Goal: Information Seeking & Learning: Learn about a topic

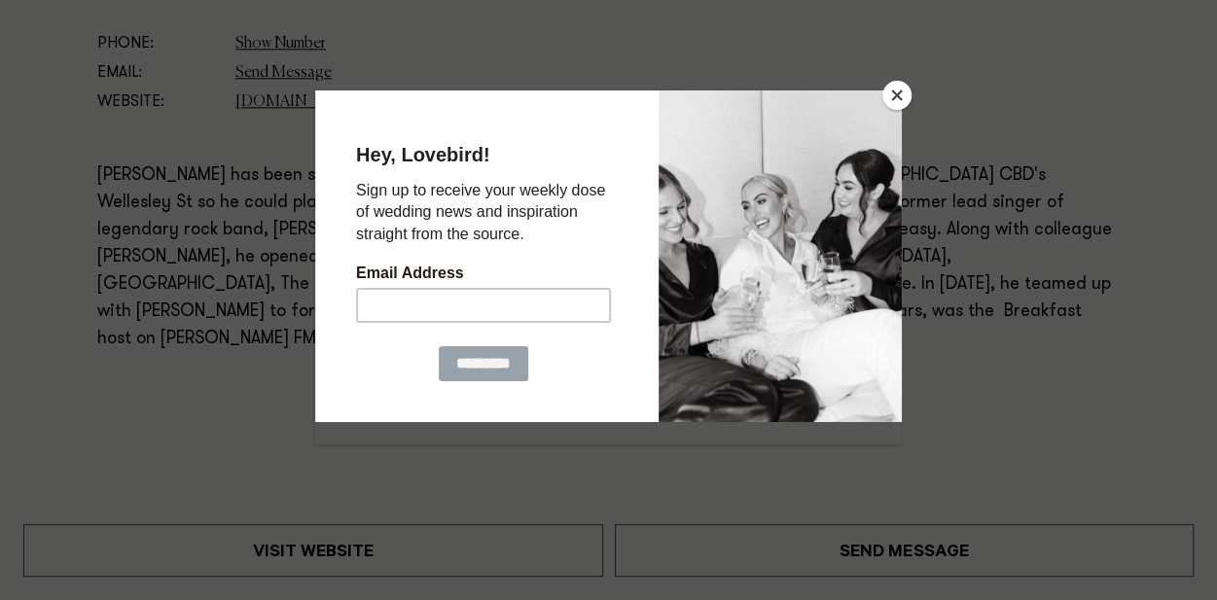
scroll to position [1159, 0]
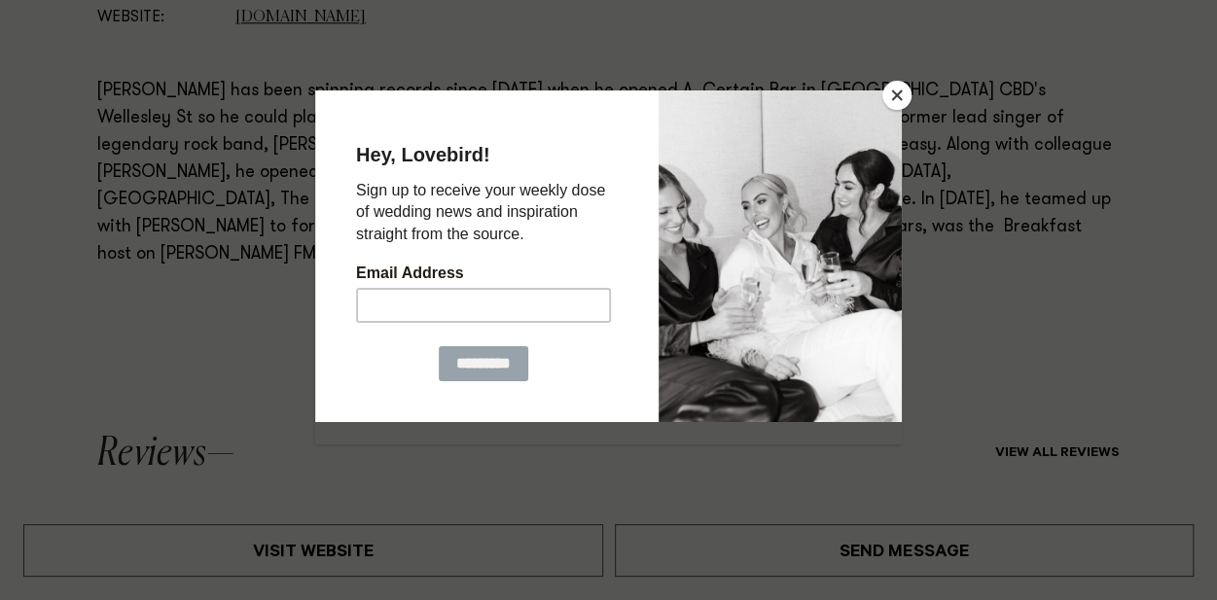
click at [902, 94] on button "Close" at bounding box center [896, 95] width 29 height 29
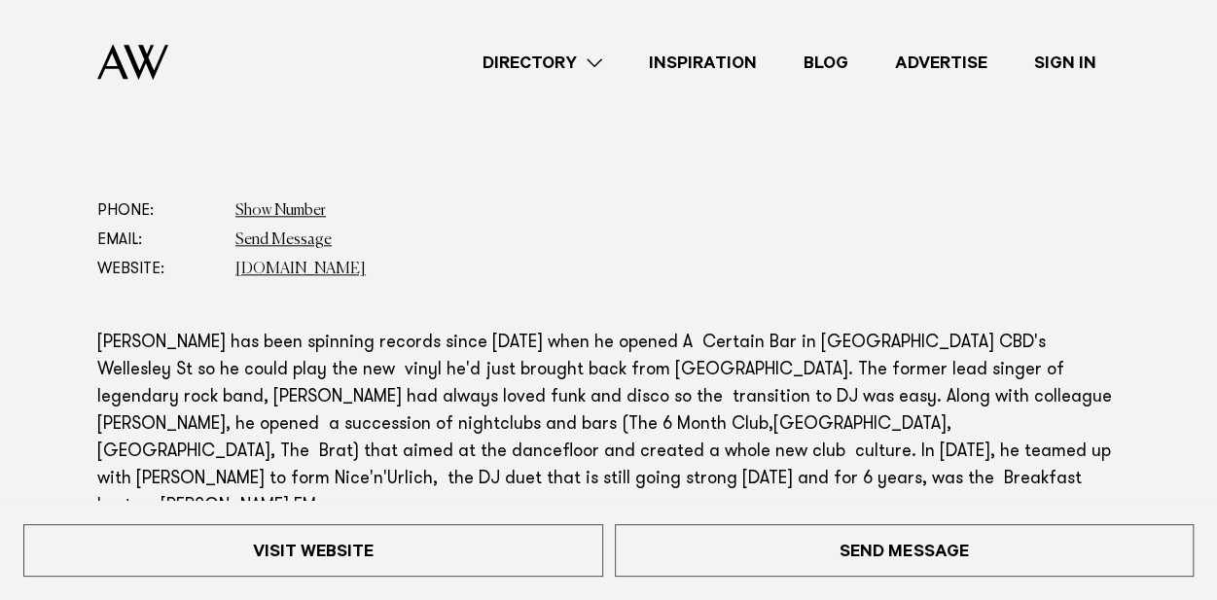
scroll to position [0, 0]
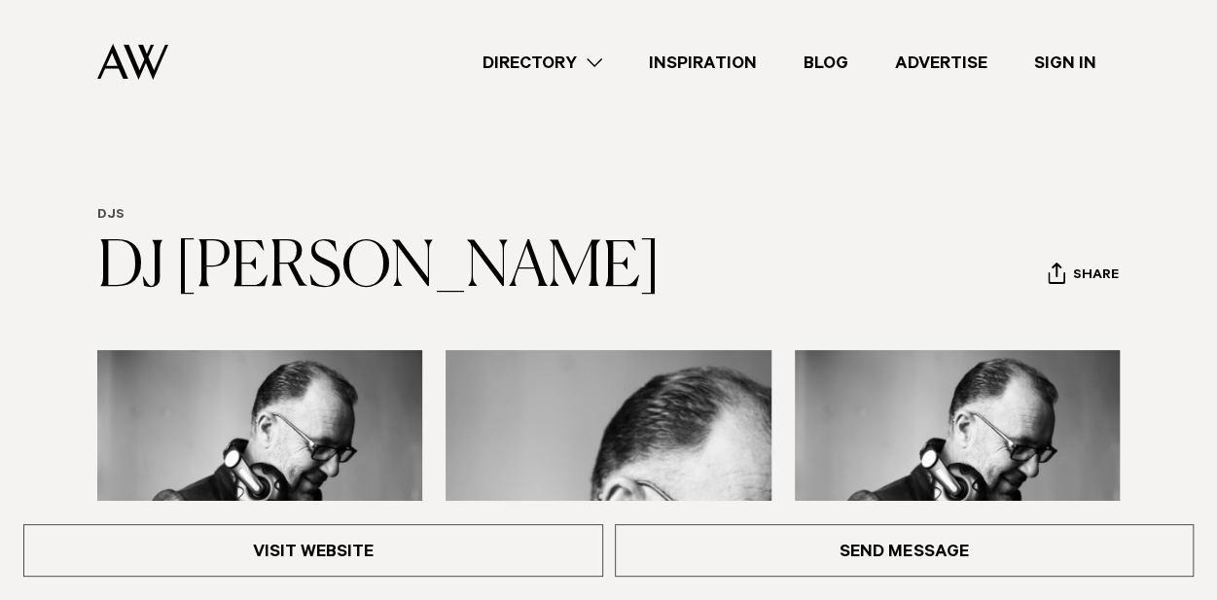
click at [125, 224] on link "DJs" at bounding box center [110, 216] width 27 height 16
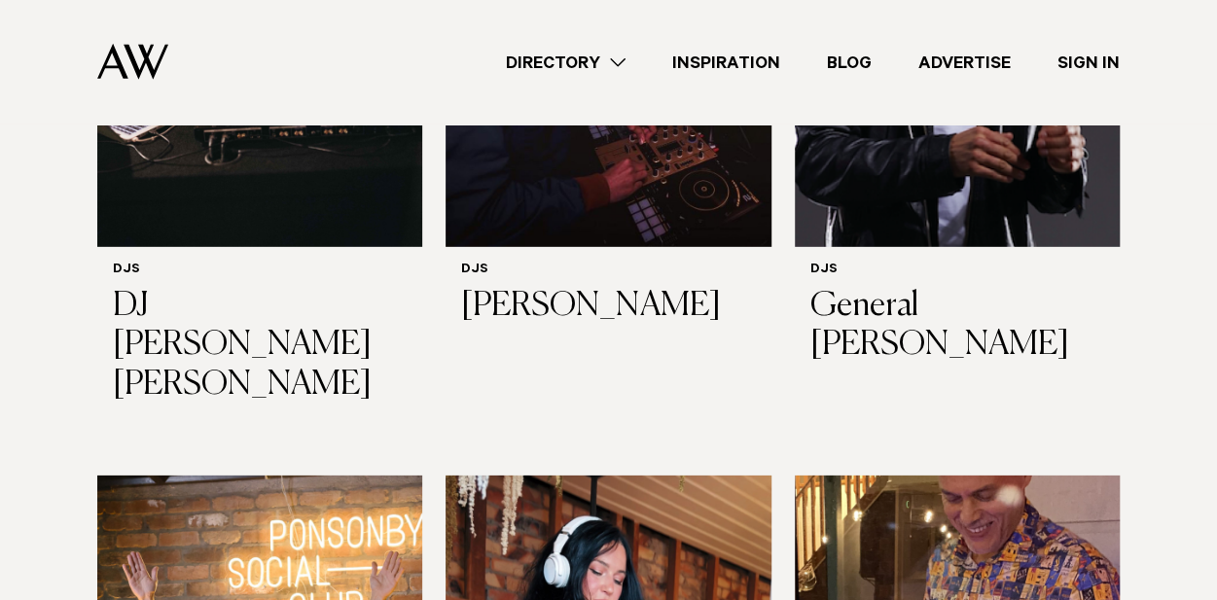
scroll to position [2954, 0]
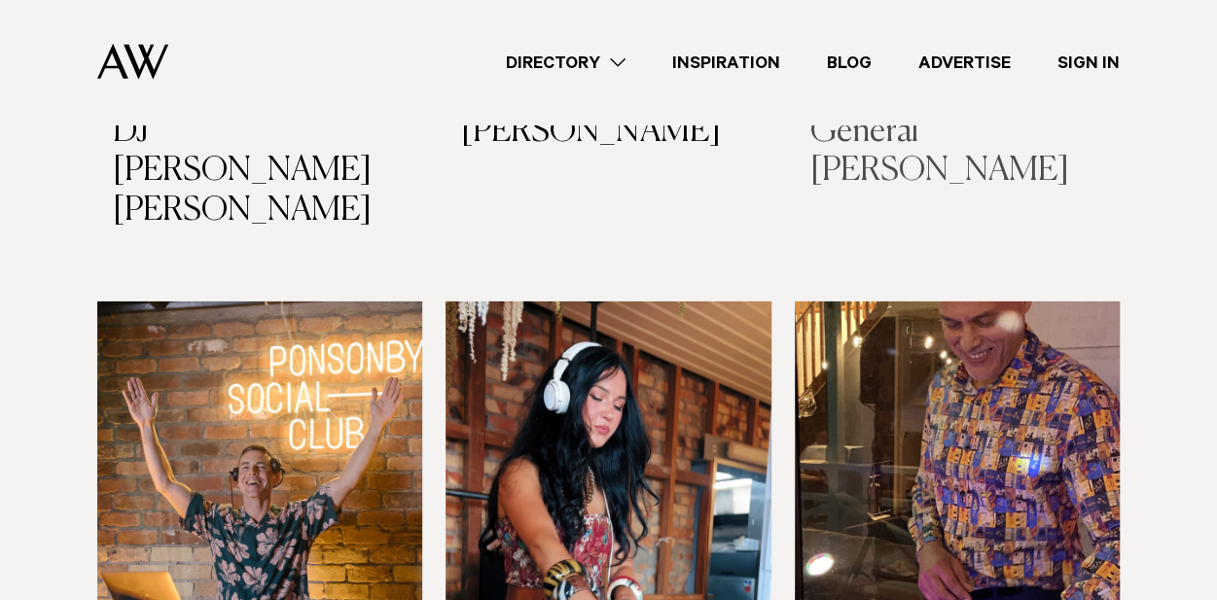
click at [931, 193] on h3 "General [PERSON_NAME]" at bounding box center [957, 153] width 294 height 80
